Goal: Task Accomplishment & Management: Complete application form

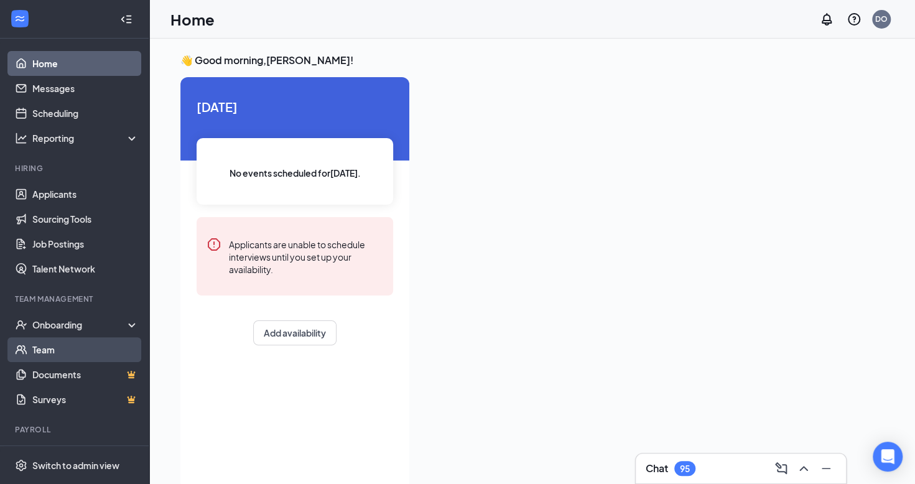
click at [67, 352] on link "Team" at bounding box center [85, 349] width 106 height 25
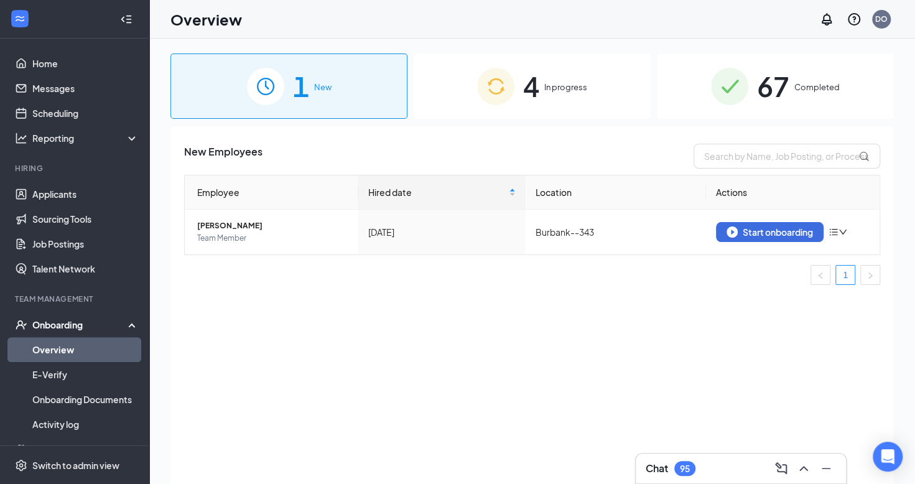
click at [566, 76] on div "4 In progress" at bounding box center [531, 85] width 237 height 65
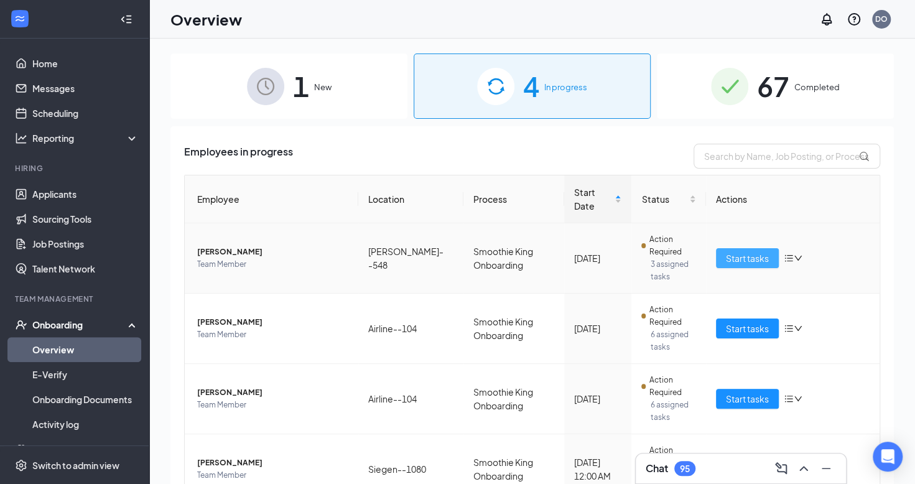
click at [748, 251] on span "Start tasks" at bounding box center [747, 258] width 43 height 14
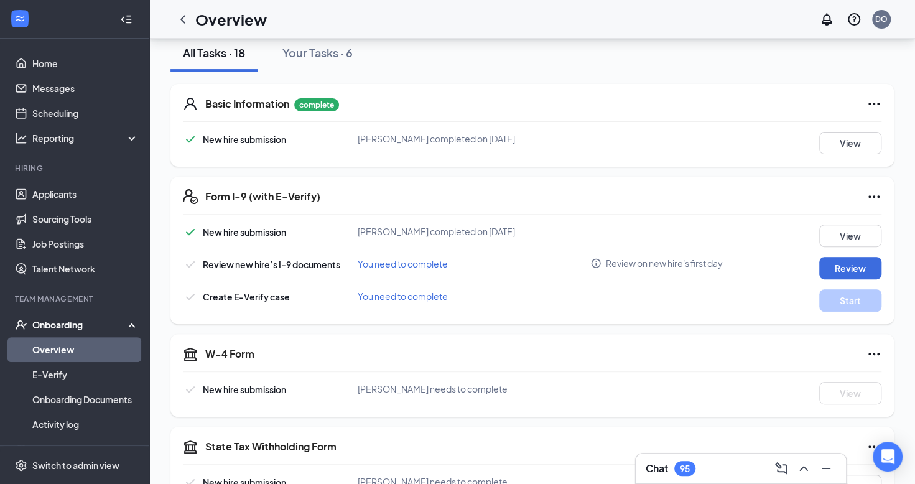
scroll to position [153, 0]
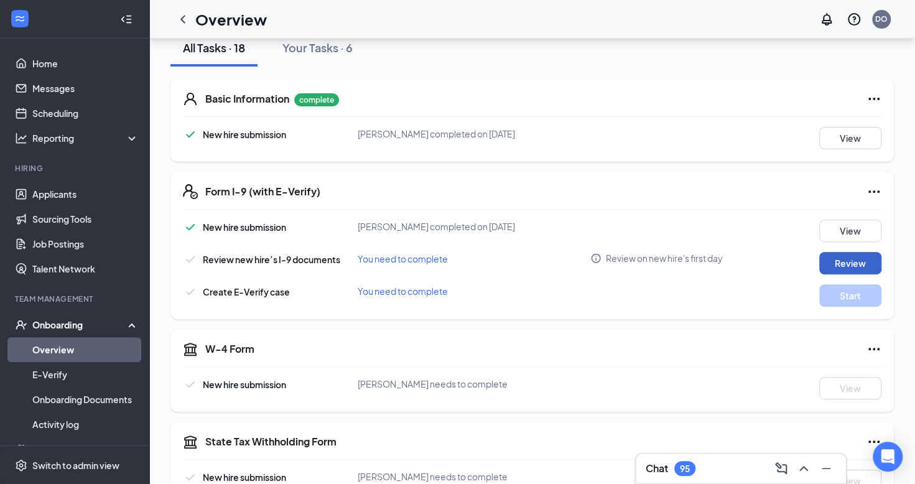
click at [849, 262] on button "Review" at bounding box center [850, 263] width 62 height 22
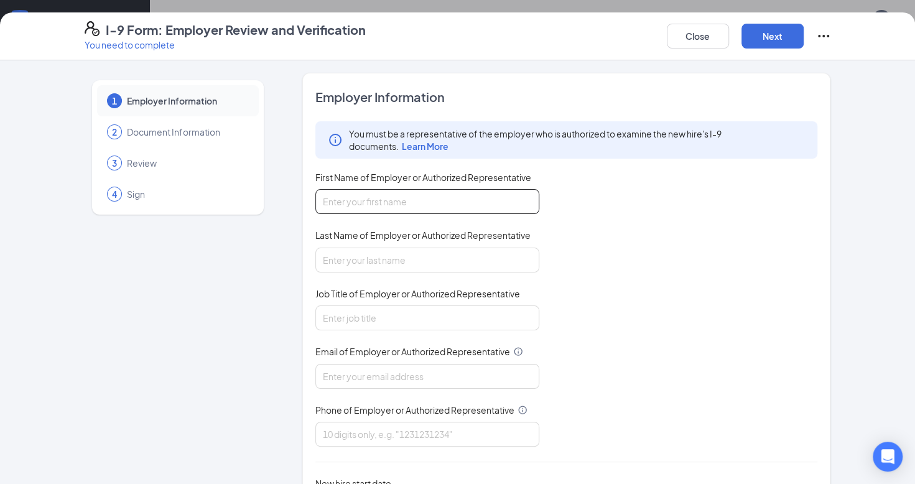
click at [501, 202] on input "First Name of Employer or Authorized Representative" at bounding box center [427, 201] width 224 height 25
type input "Dayna"
type input "Ortego"
type input "dayna@skmanagers.com"
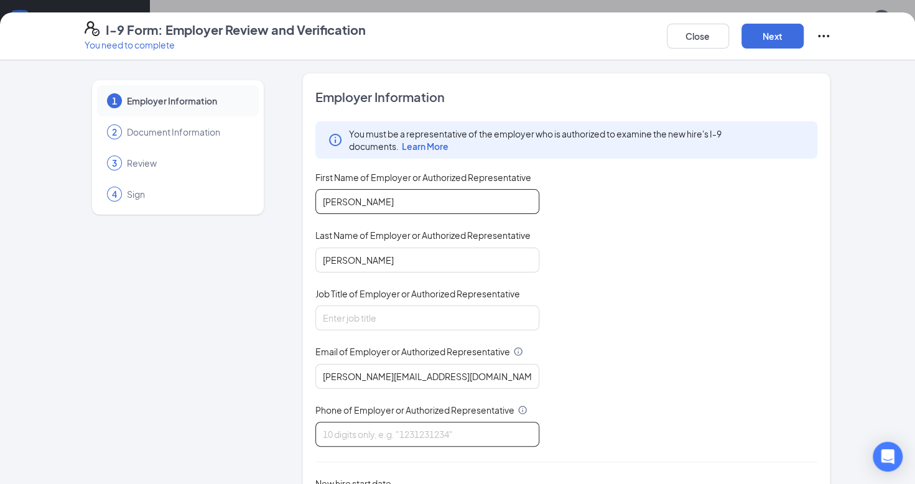
type input "3373498134"
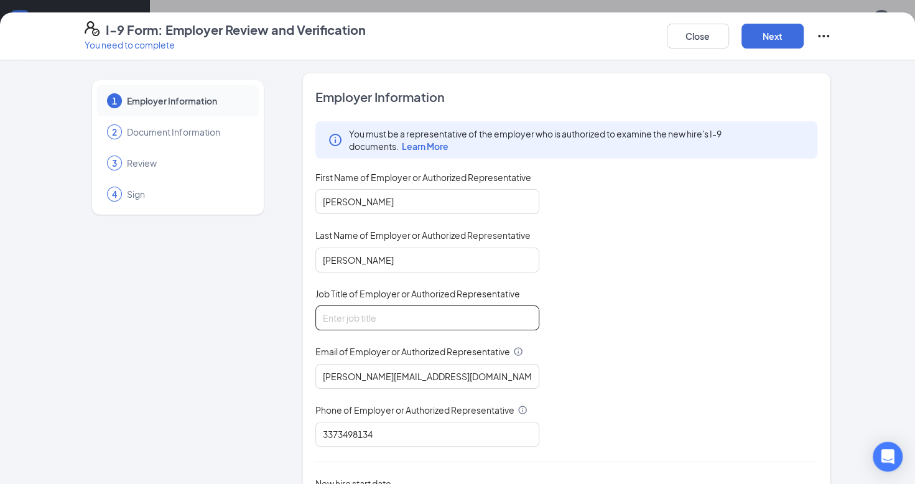
click at [476, 319] on input "Job Title of Employer or Authorized Representative" at bounding box center [427, 317] width 224 height 25
type input "regional manager"
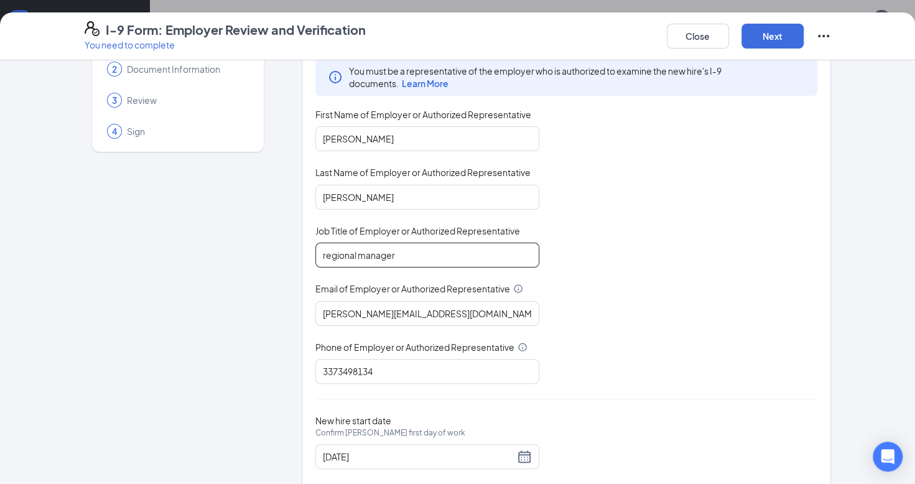
scroll to position [87, 0]
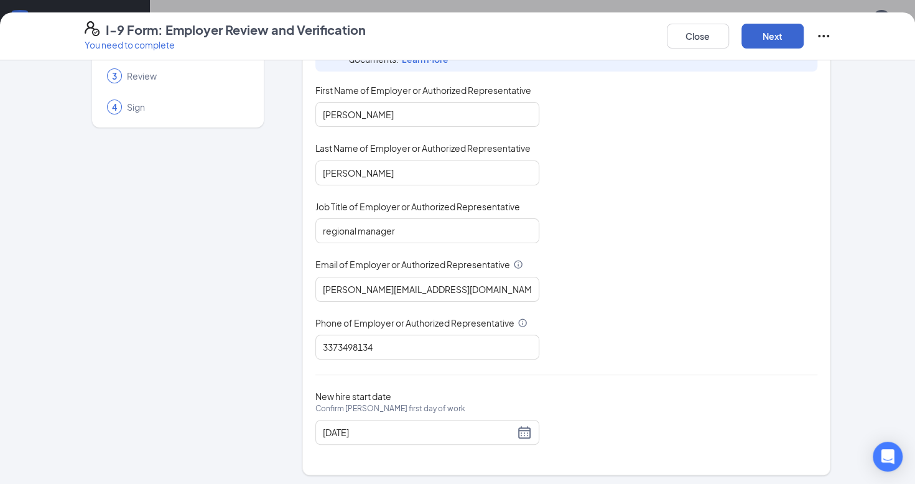
click at [773, 40] on button "Next" at bounding box center [772, 36] width 62 height 25
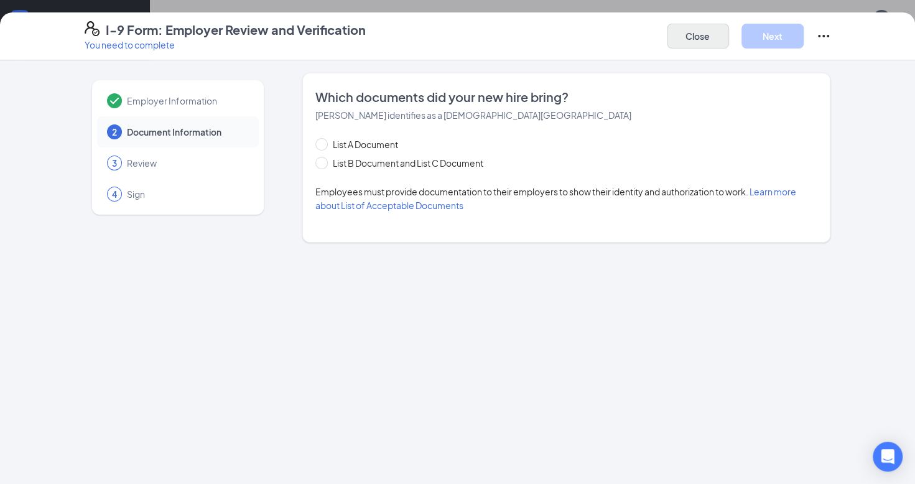
click at [696, 39] on button "Close" at bounding box center [698, 36] width 62 height 25
